Goal: Check status: Check status

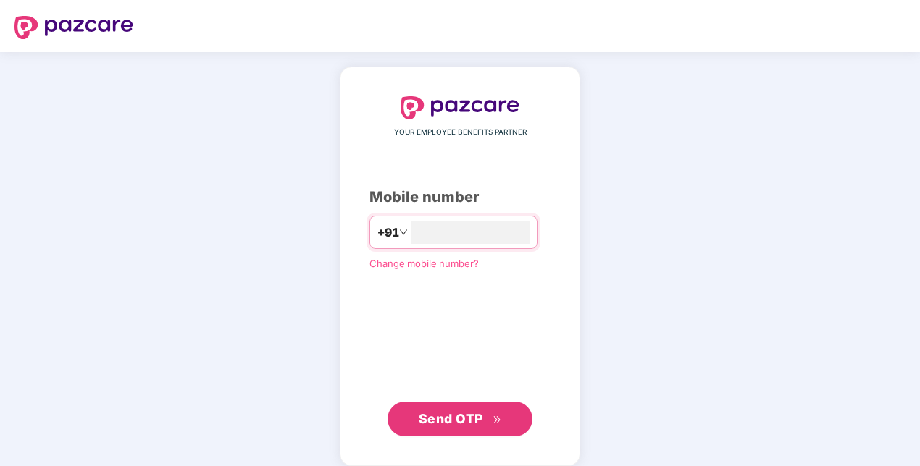
type input "**********"
click at [473, 433] on button "Send OTP" at bounding box center [460, 419] width 145 height 35
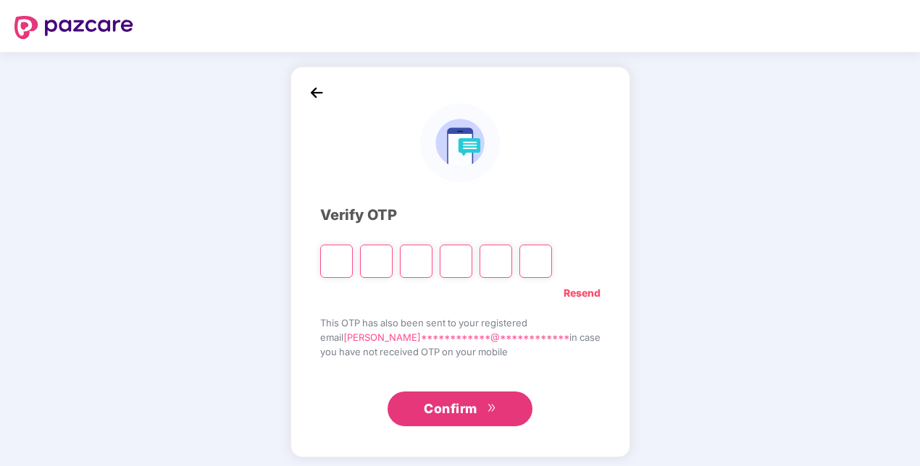
paste input "*"
type input "*"
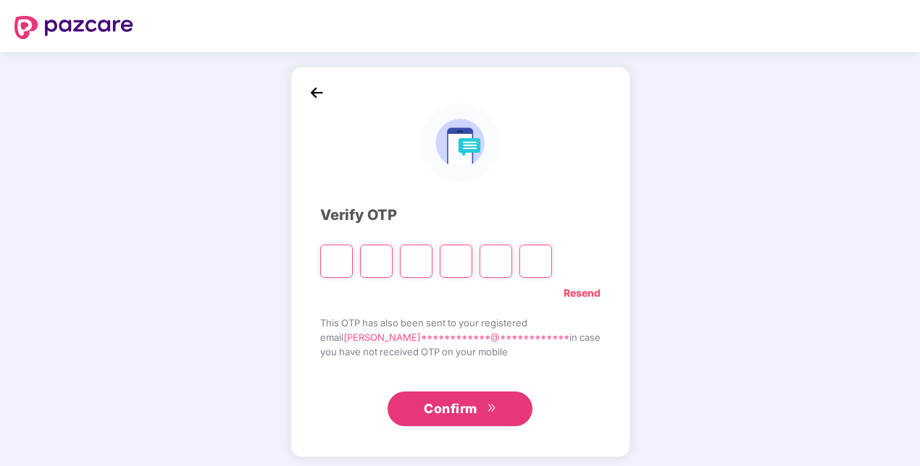
type input "*"
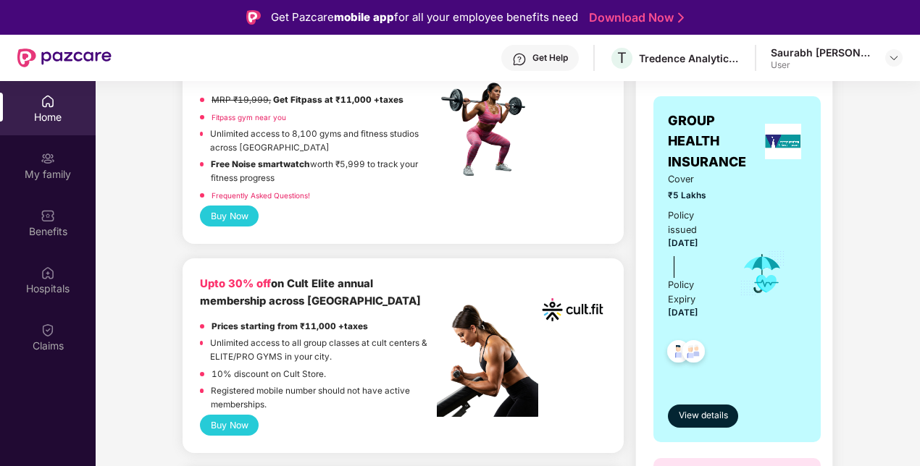
scroll to position [223, 0]
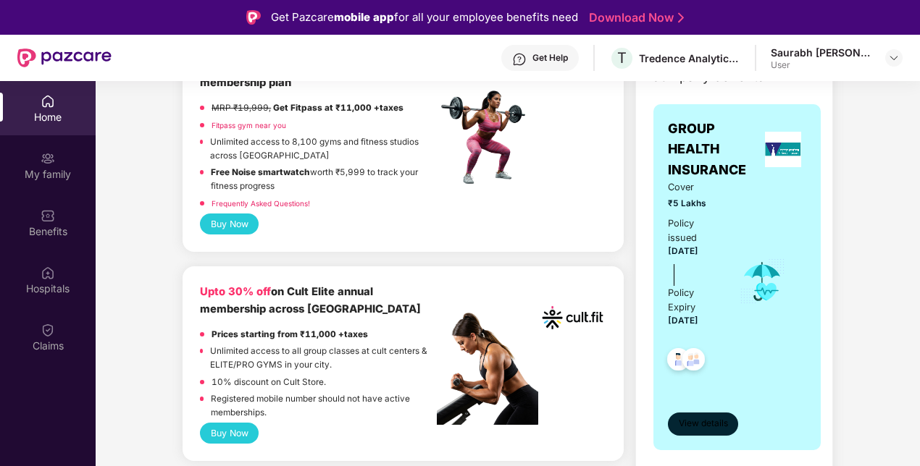
click at [692, 427] on span "View details" at bounding box center [703, 424] width 49 height 14
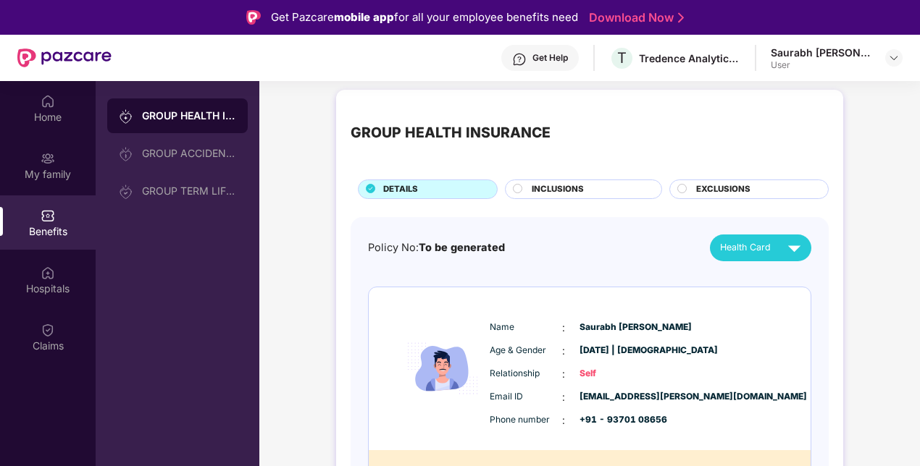
scroll to position [0, 0]
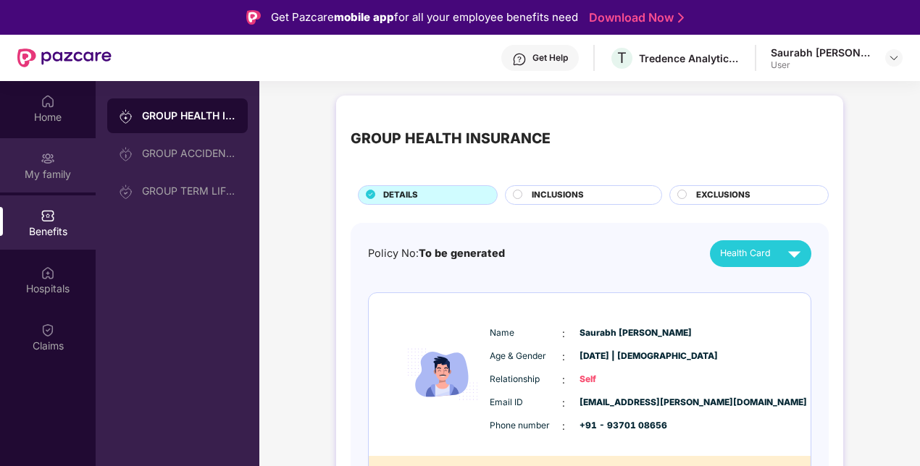
click at [57, 178] on div "My family" at bounding box center [48, 174] width 96 height 14
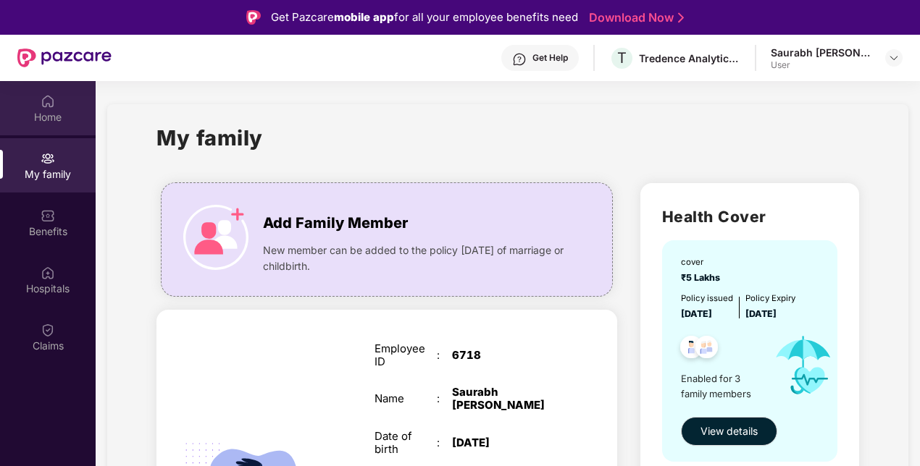
click at [56, 107] on div "Home" at bounding box center [48, 108] width 96 height 54
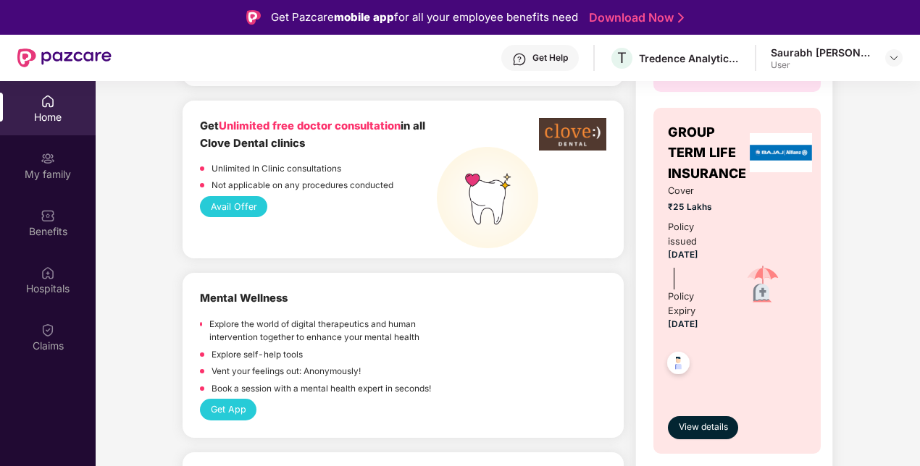
scroll to position [942, 0]
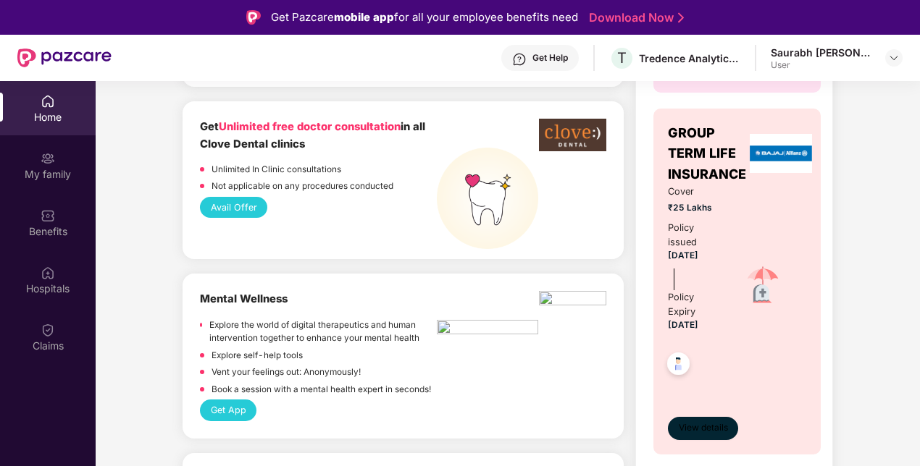
click at [711, 430] on span "View details" at bounding box center [703, 429] width 49 height 14
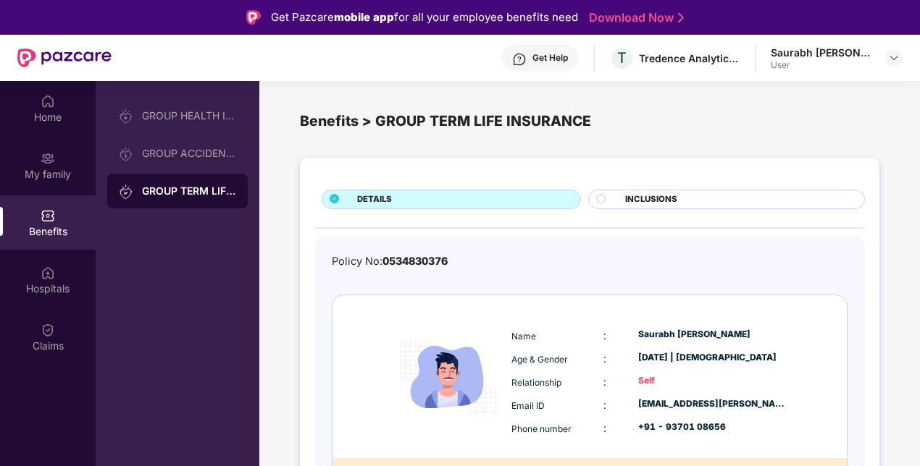
scroll to position [41, 0]
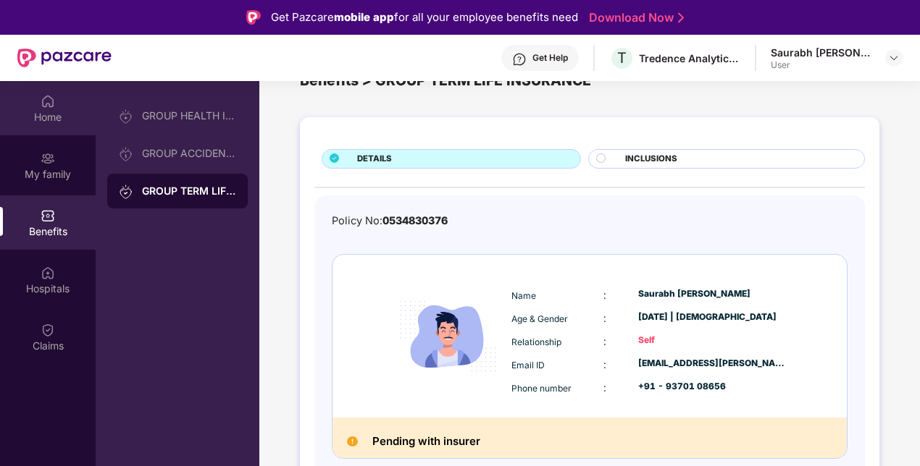
click at [51, 106] on img at bounding box center [48, 101] width 14 height 14
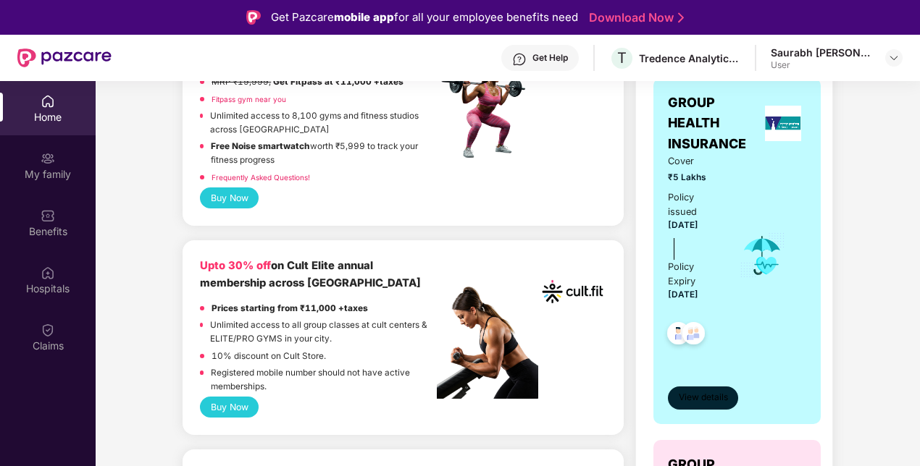
scroll to position [251, 0]
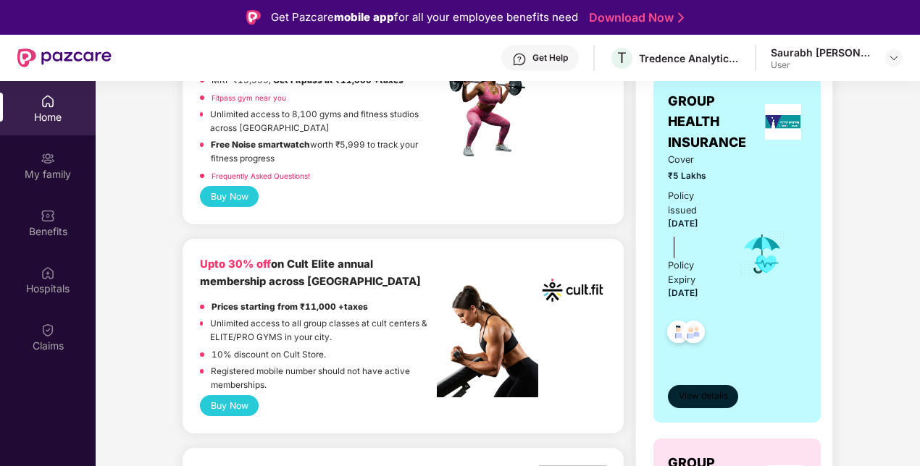
click at [699, 398] on span "View details" at bounding box center [703, 397] width 49 height 14
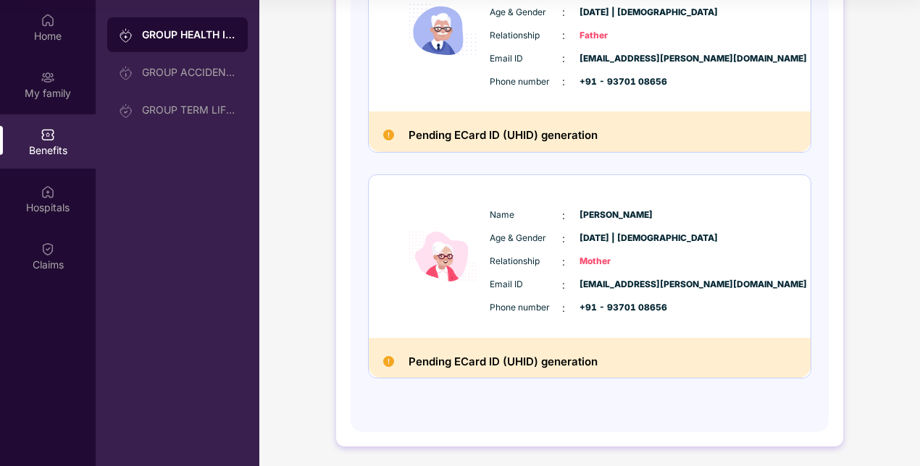
scroll to position [0, 0]
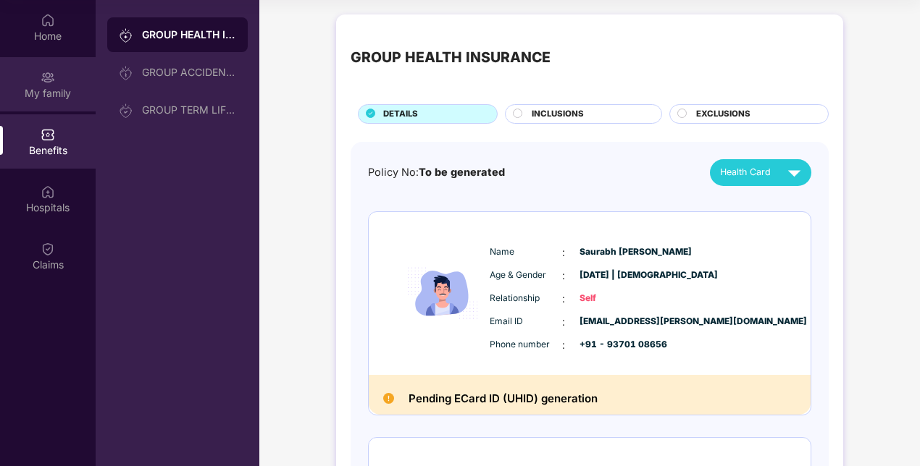
click at [49, 76] on img at bounding box center [48, 77] width 14 height 14
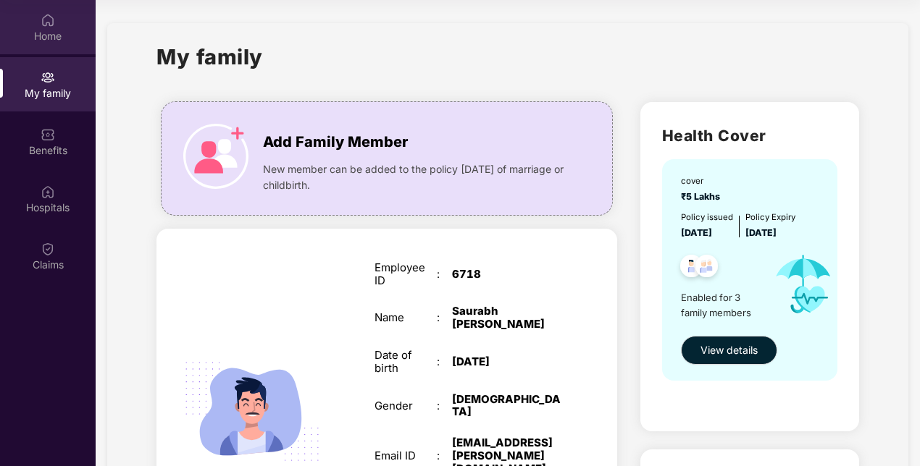
click at [36, 38] on div "Home" at bounding box center [48, 36] width 96 height 14
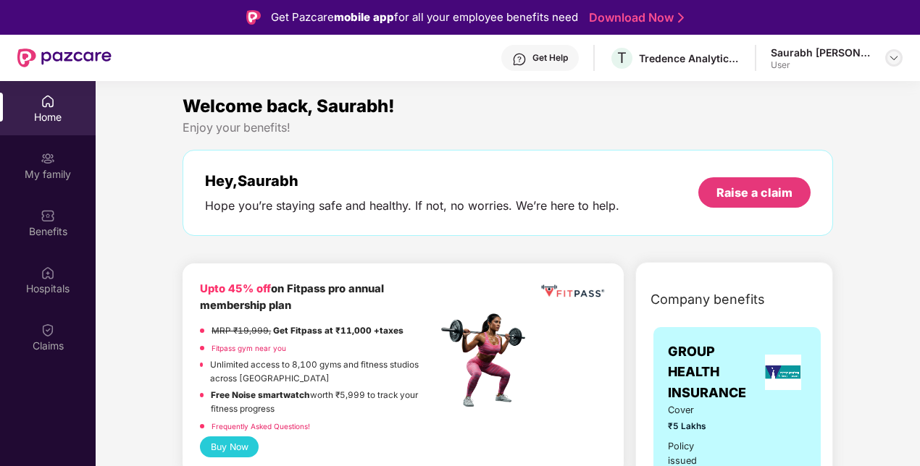
click at [890, 58] on img at bounding box center [894, 58] width 12 height 12
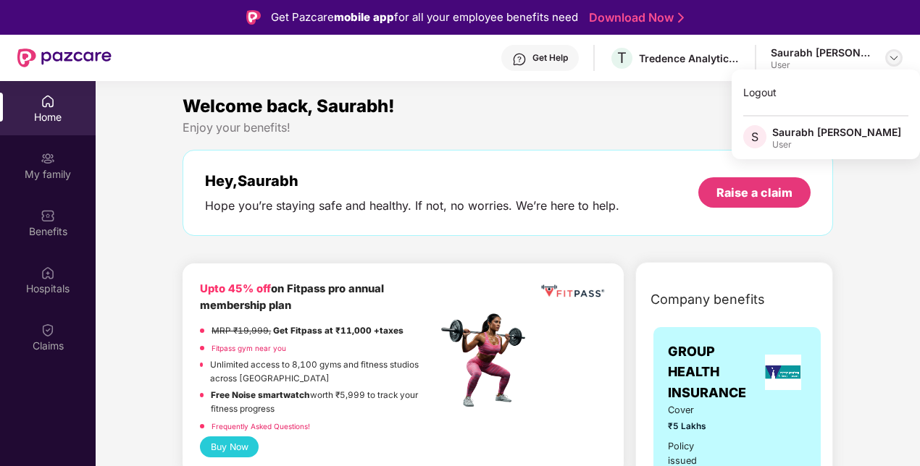
click at [890, 58] on img at bounding box center [894, 58] width 12 height 12
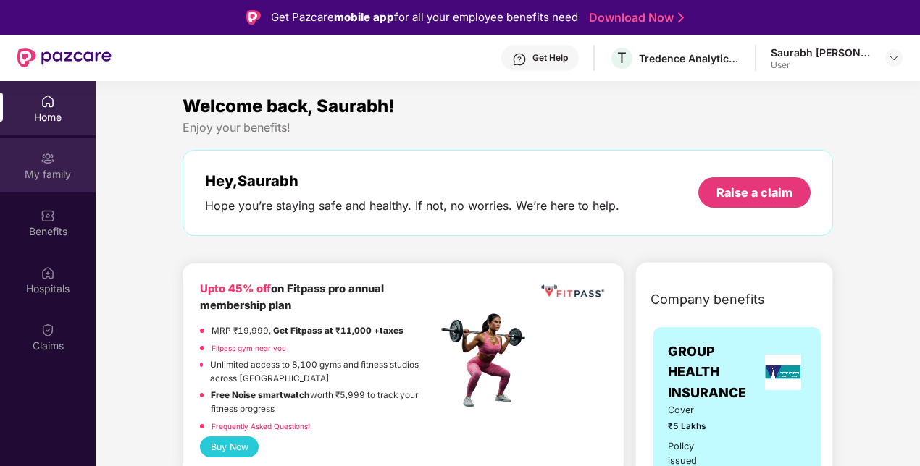
click at [54, 179] on div "My family" at bounding box center [48, 174] width 96 height 14
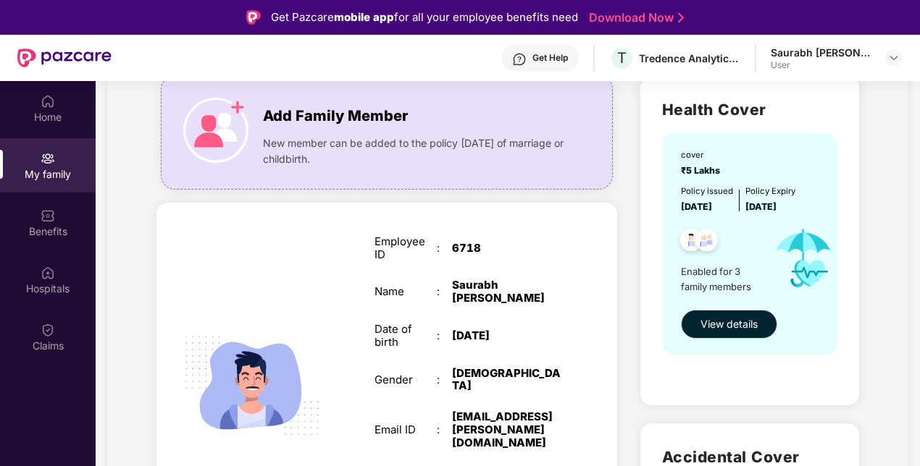
scroll to position [106, 0]
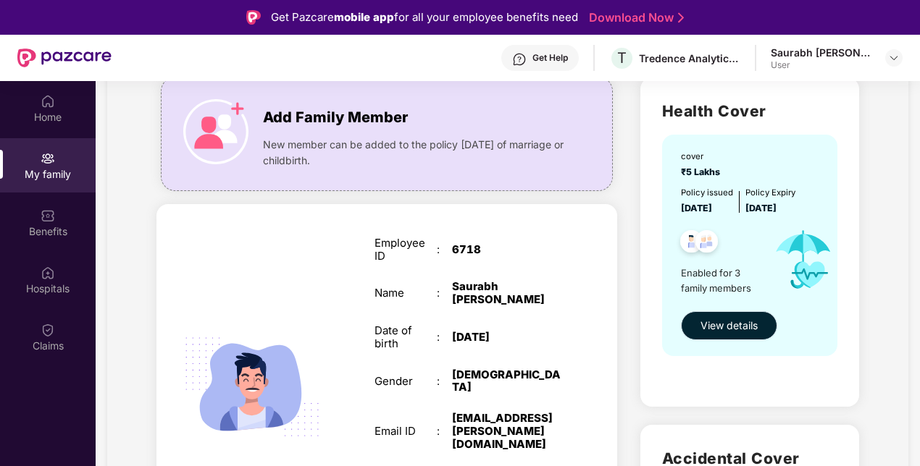
click at [722, 314] on button "View details" at bounding box center [729, 325] width 96 height 29
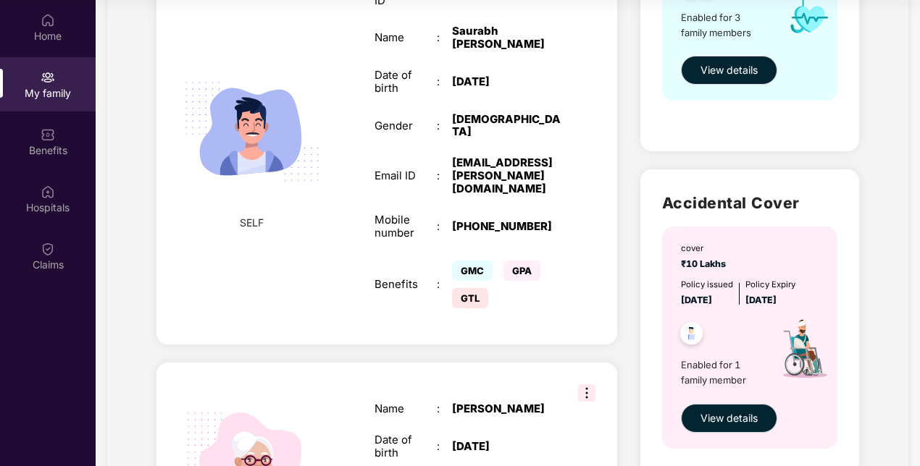
scroll to position [281, 0]
click at [725, 410] on span "View details" at bounding box center [728, 418] width 57 height 16
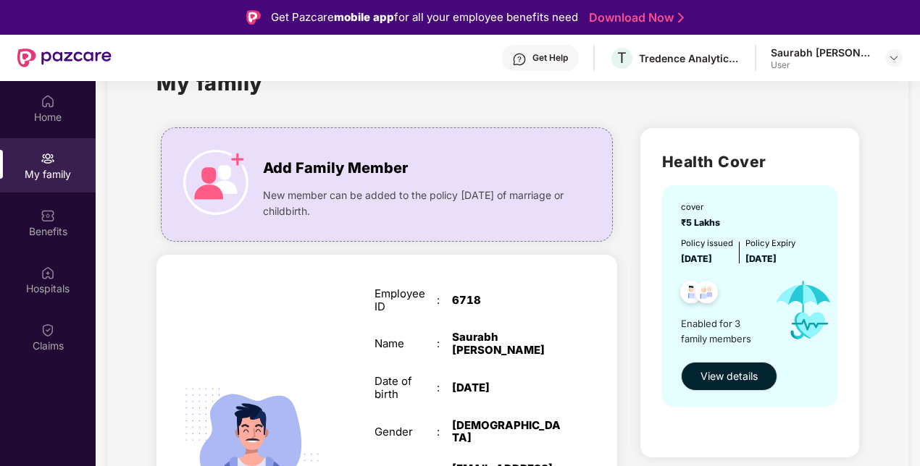
scroll to position [145, 0]
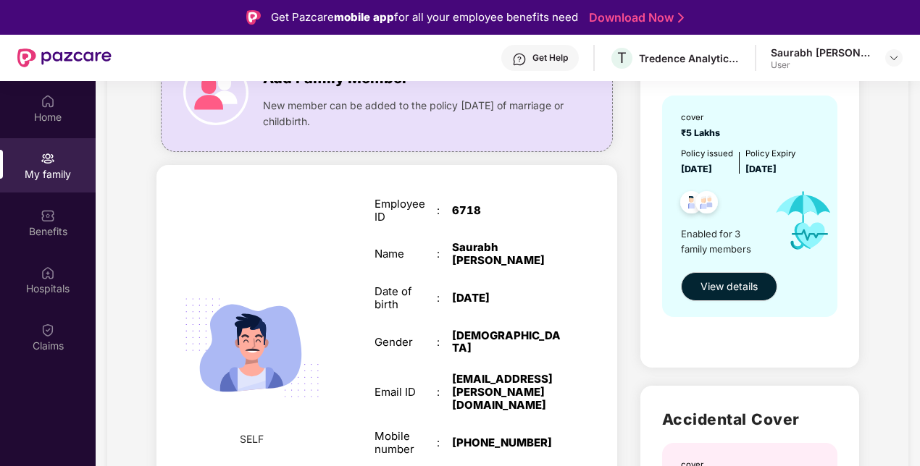
click at [706, 206] on img at bounding box center [706, 204] width 35 height 35
click at [708, 280] on span "View details" at bounding box center [728, 287] width 57 height 16
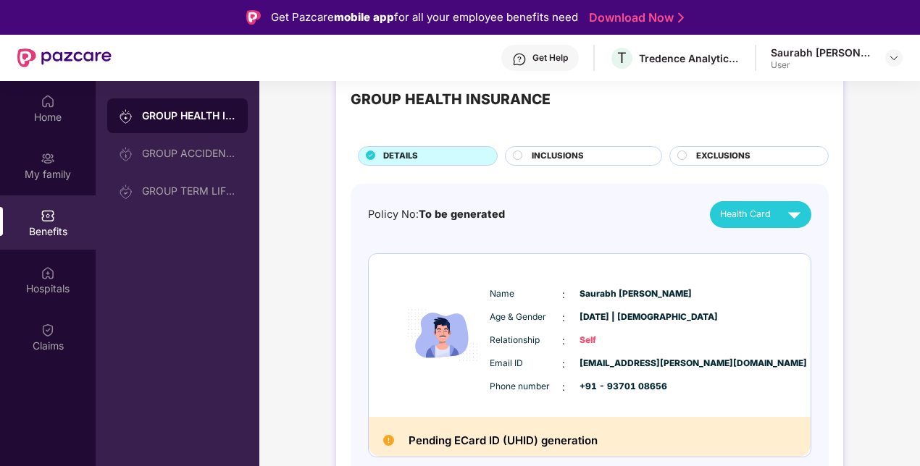
scroll to position [0, 0]
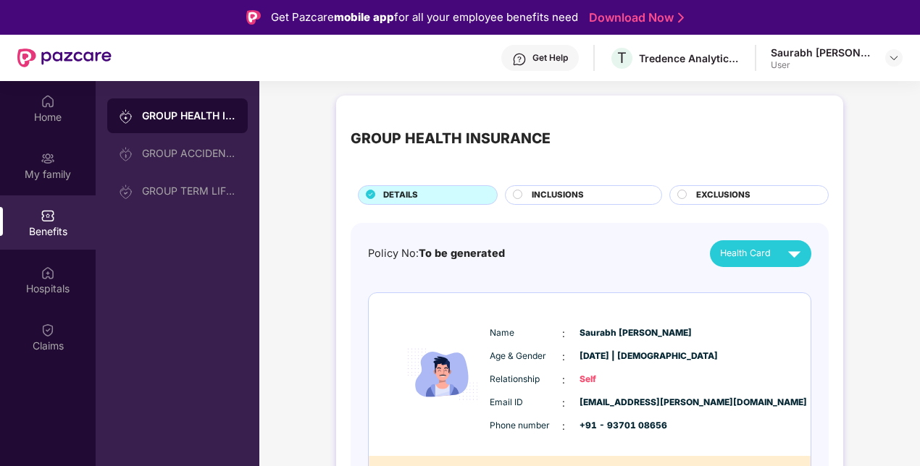
click at [577, 196] on span "INCLUSIONS" at bounding box center [558, 195] width 52 height 13
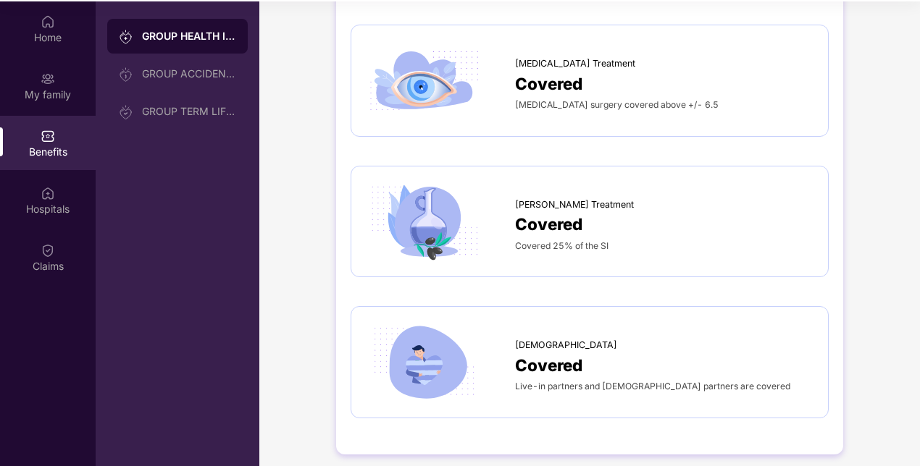
scroll to position [81, 0]
